Goal: Transaction & Acquisition: Book appointment/travel/reservation

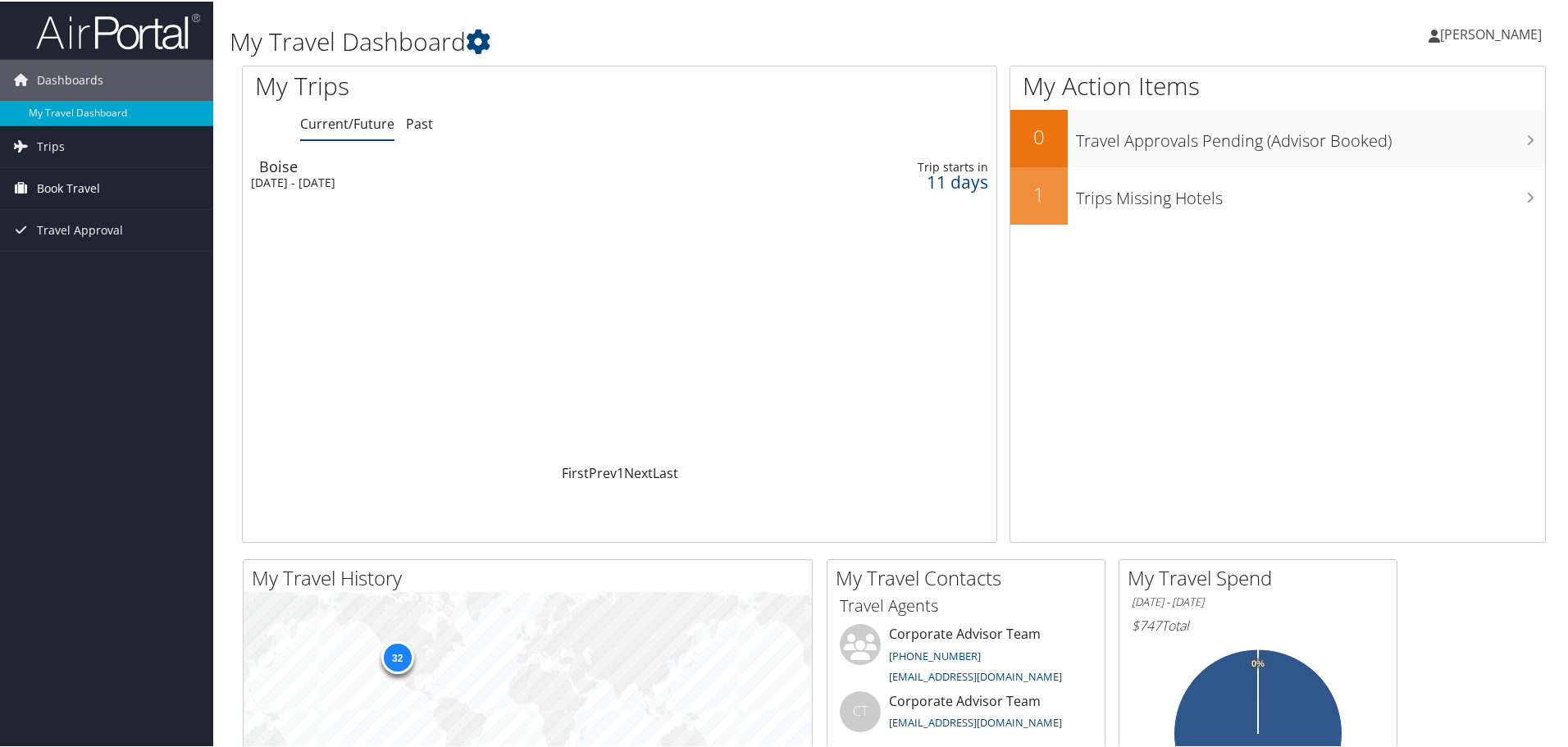
click at [75, 186] on span "Book Travel" at bounding box center [68, 186] width 63 height 41
click at [79, 269] on link "Book/Manage Online Trips" at bounding box center [106, 270] width 213 height 25
click at [1452, 30] on span "[PERSON_NAME]" at bounding box center [1491, 33] width 101 height 18
click at [1377, 265] on link "Sign Out" at bounding box center [1447, 268] width 183 height 28
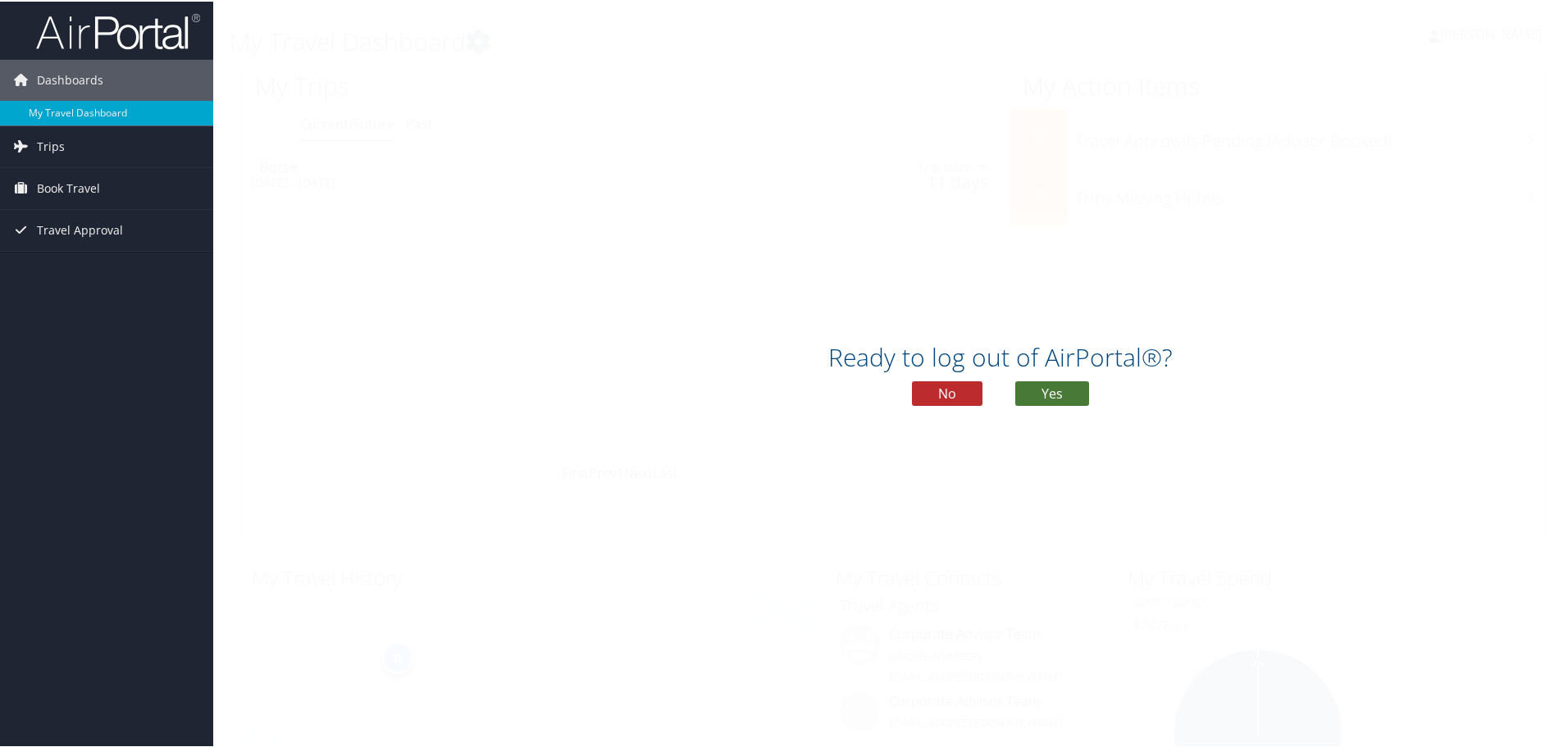
click at [1043, 393] on button "Yes" at bounding box center [1052, 393] width 74 height 25
